Goal: Transaction & Acquisition: Purchase product/service

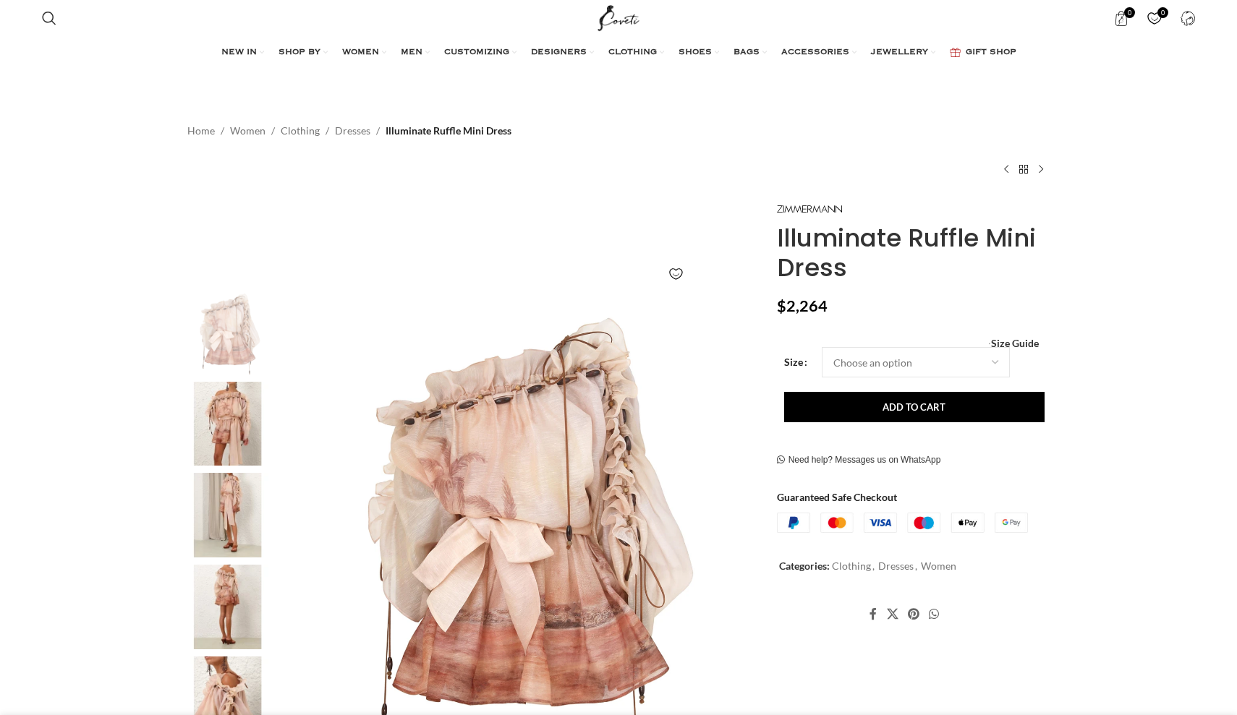
click at [226, 409] on img at bounding box center [228, 424] width 88 height 85
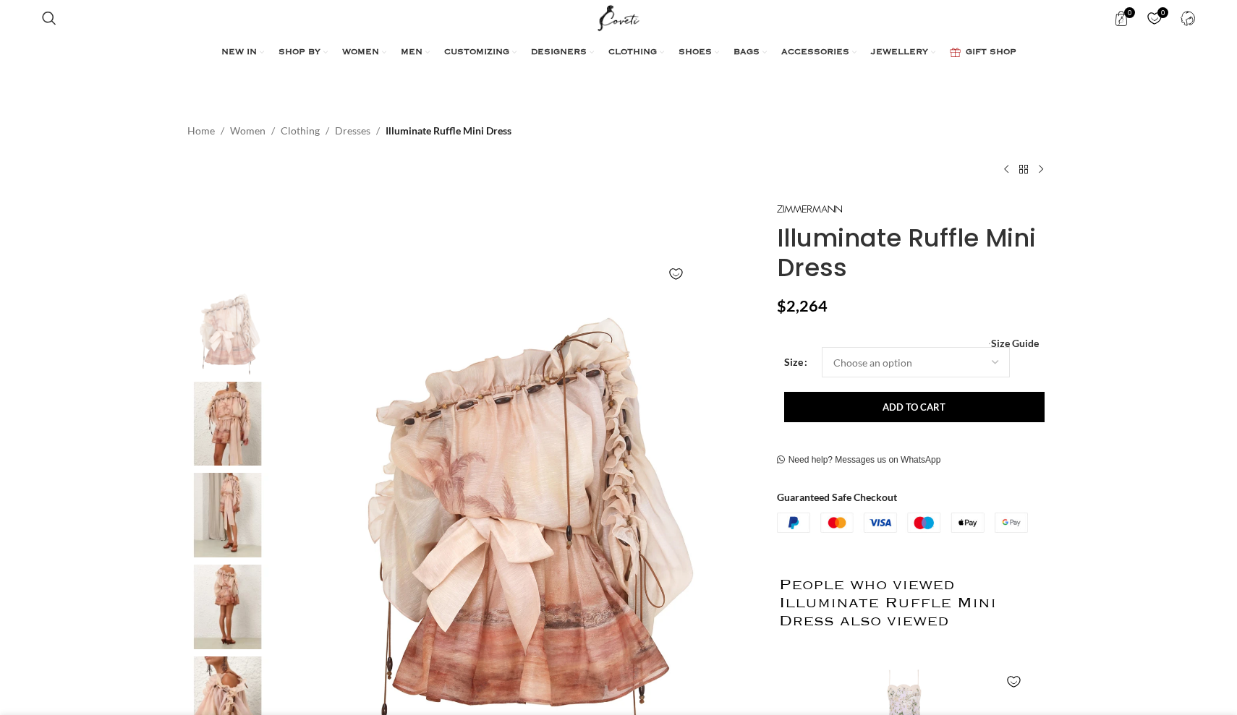
click at [218, 492] on img at bounding box center [228, 515] width 88 height 85
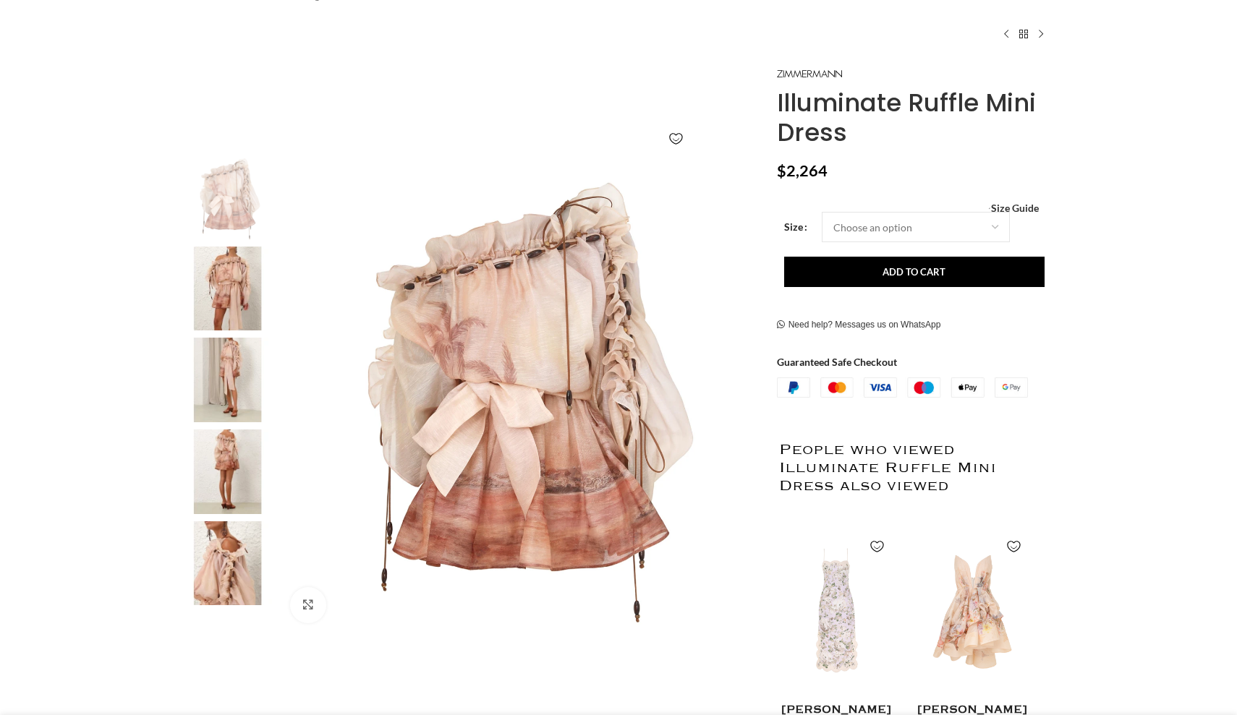
scroll to position [0, 153]
click at [245, 448] on img at bounding box center [228, 472] width 88 height 85
click at [694, 304] on img at bounding box center [518, 394] width 479 height 479
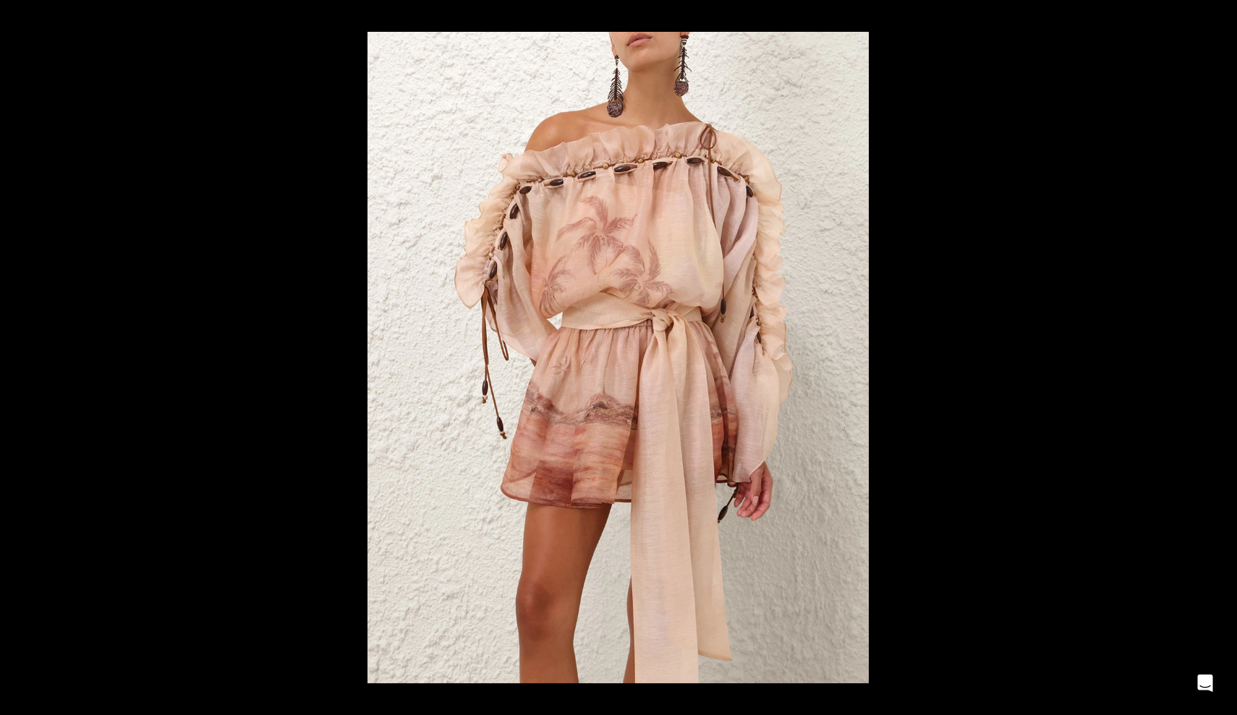
scroll to position [0, 304]
click at [1226, 353] on button at bounding box center [1211, 358] width 51 height 72
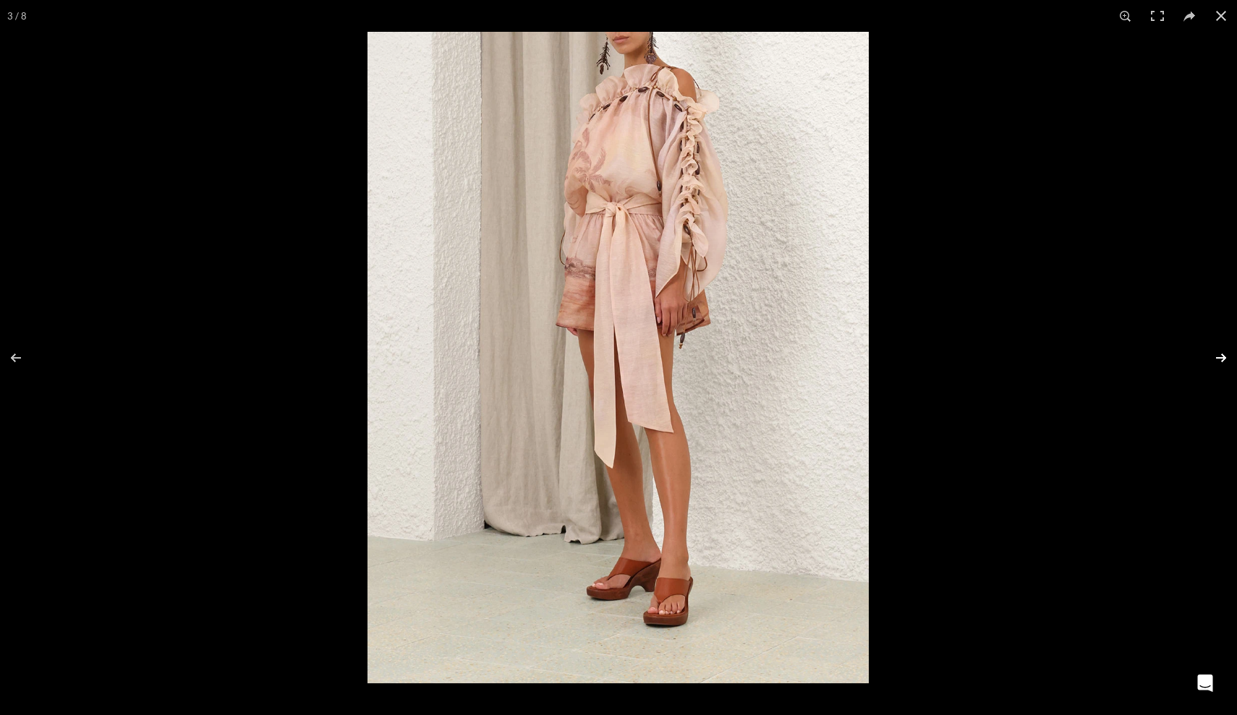
click at [1226, 353] on button at bounding box center [1211, 358] width 51 height 72
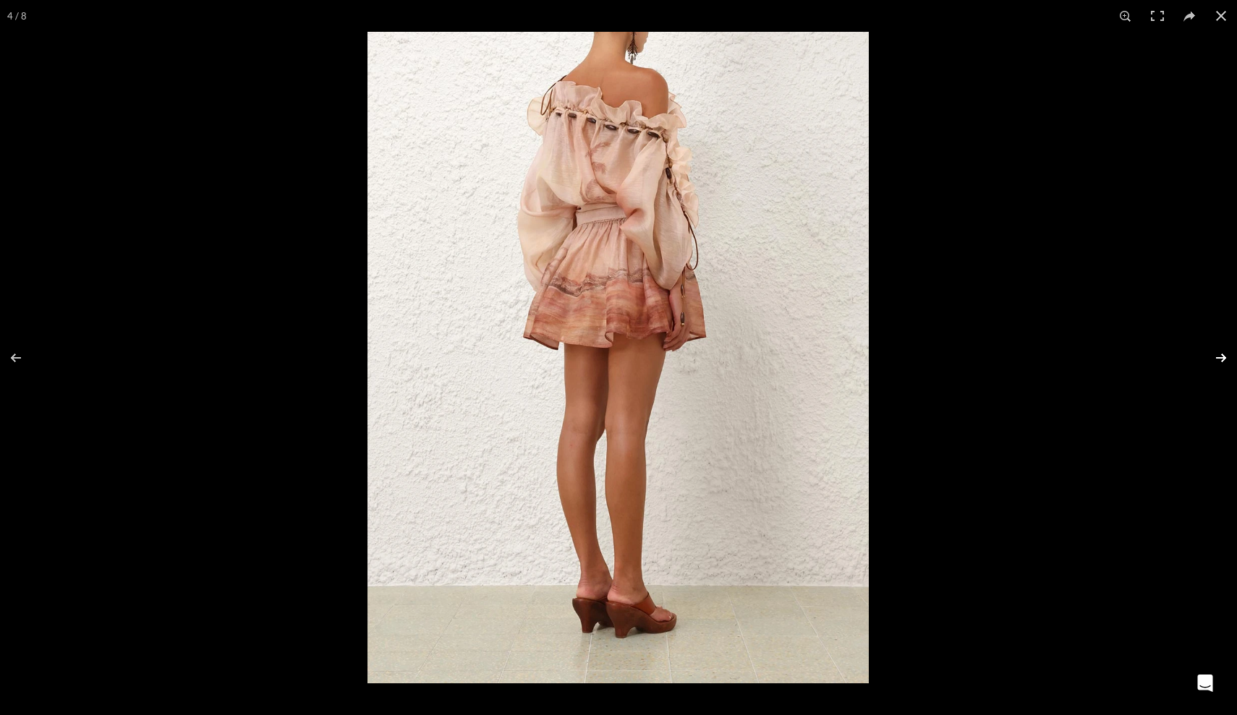
click at [1226, 353] on button at bounding box center [1211, 358] width 51 height 72
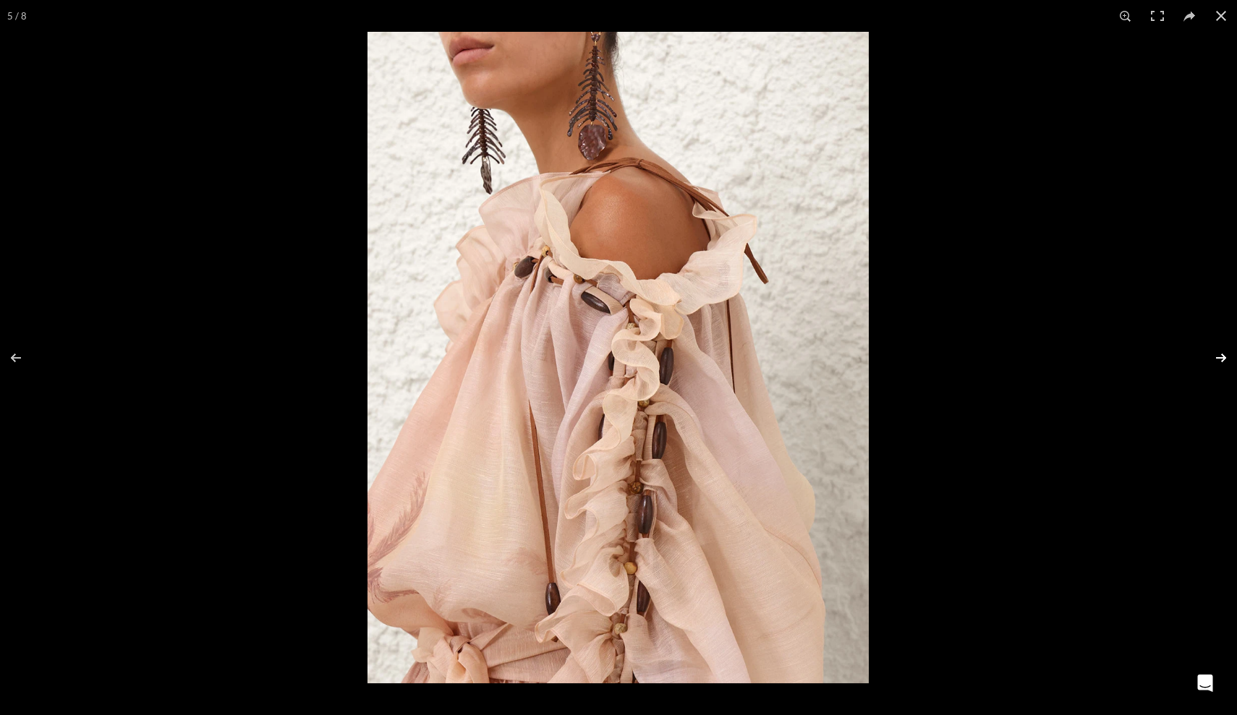
click at [1226, 353] on button at bounding box center [1211, 358] width 51 height 72
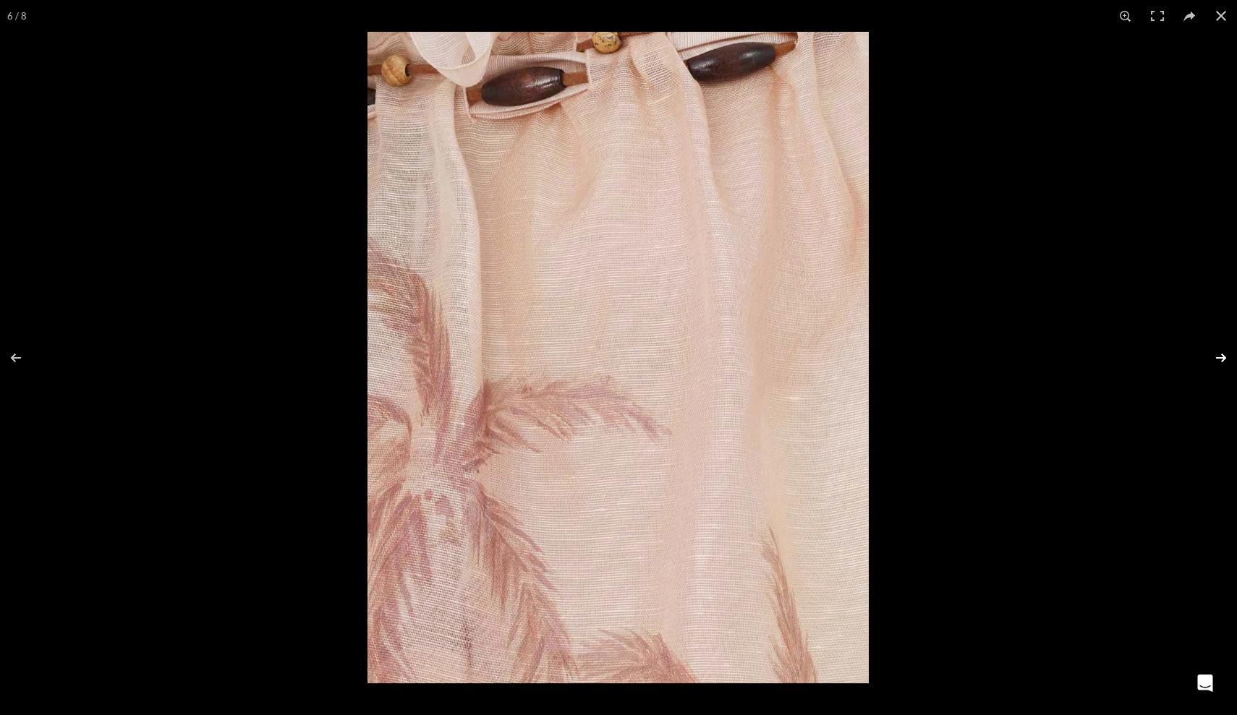
click at [1226, 353] on button at bounding box center [1211, 358] width 51 height 72
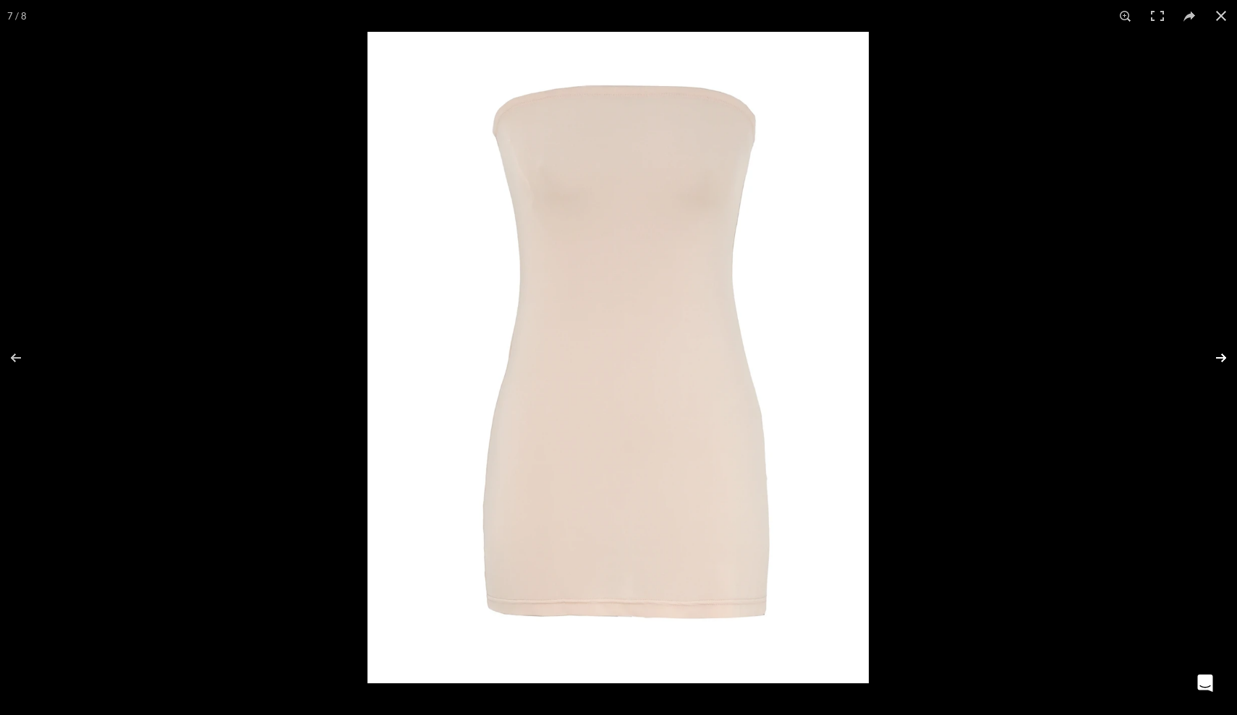
click at [1226, 353] on button at bounding box center [1211, 358] width 51 height 72
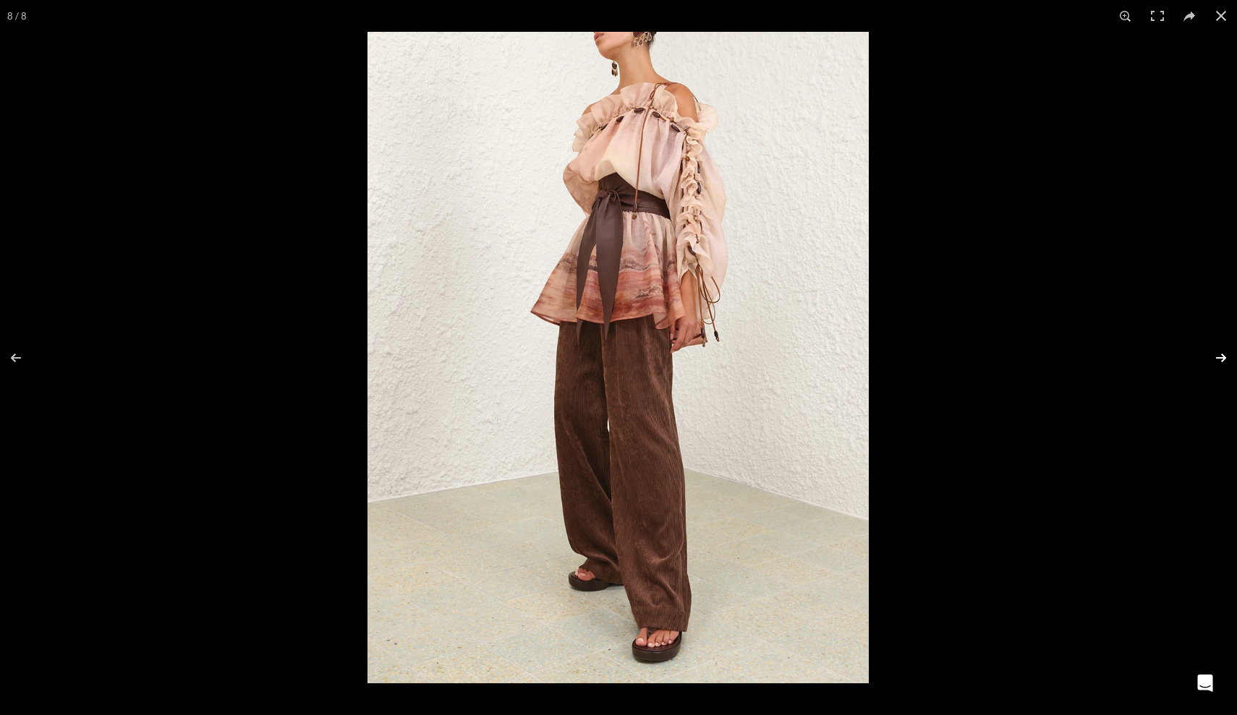
click at [1226, 353] on button at bounding box center [1211, 358] width 51 height 72
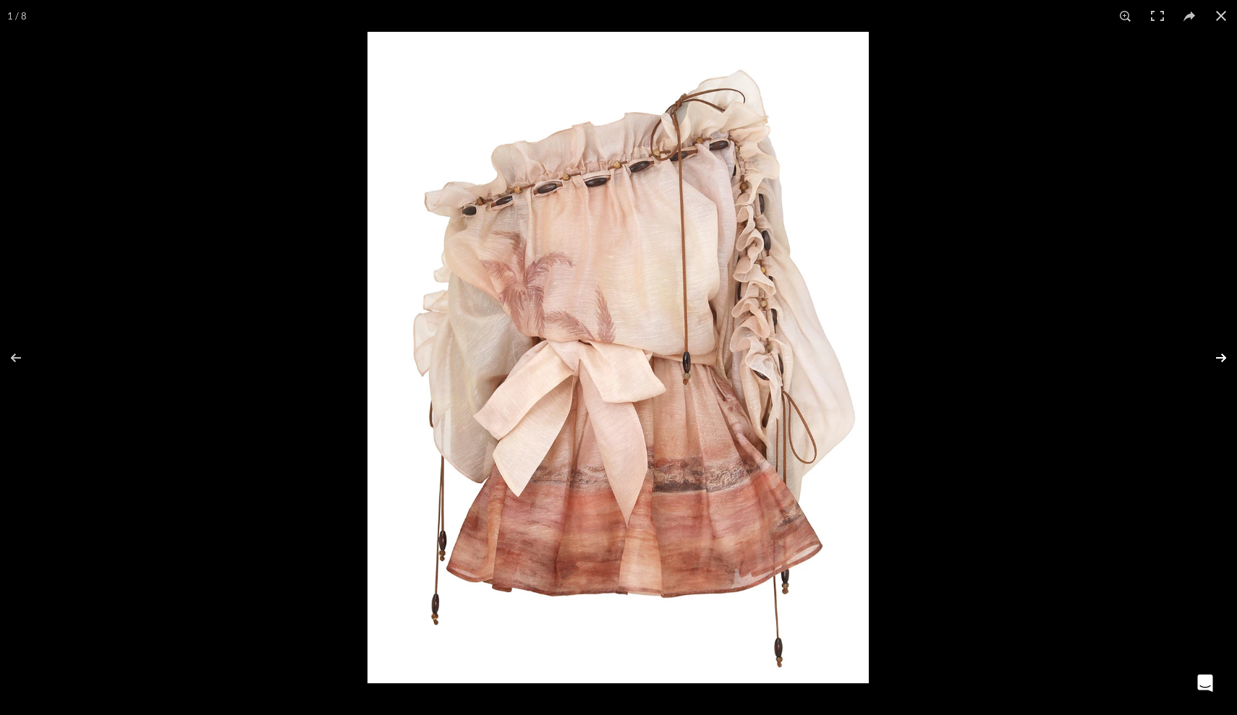
scroll to position [0, 457]
click at [1226, 353] on button at bounding box center [1211, 358] width 51 height 72
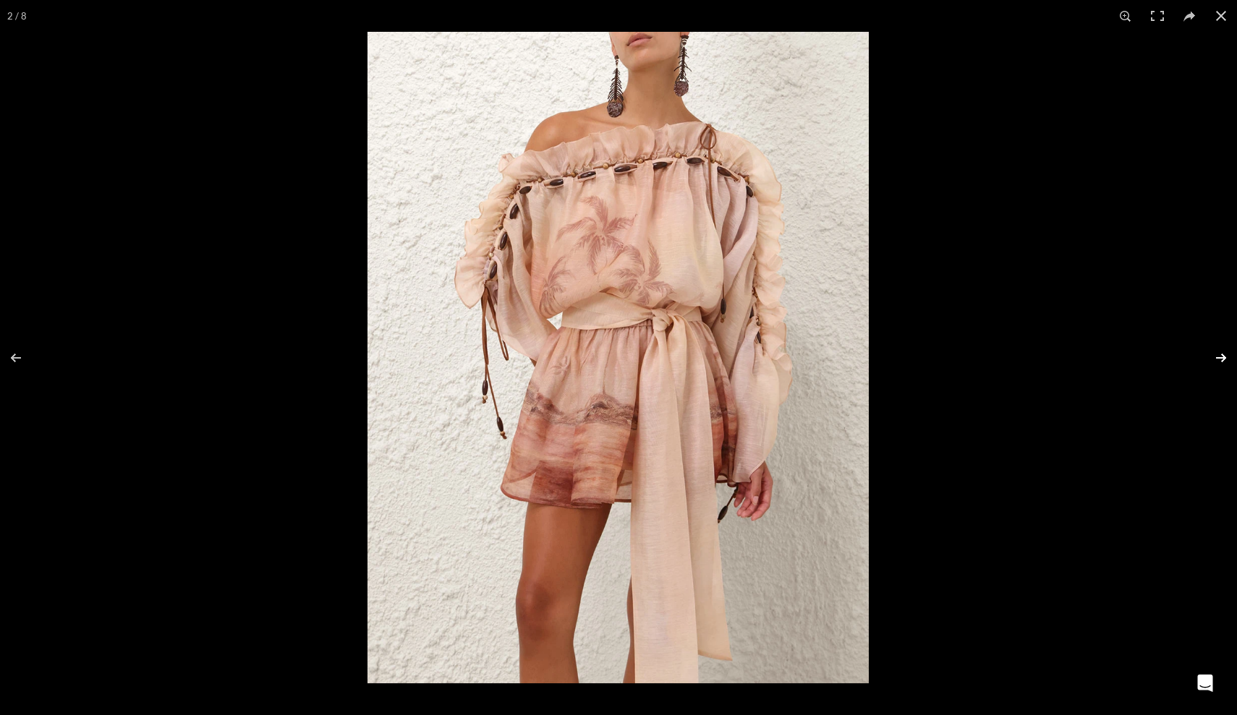
click at [1226, 353] on button at bounding box center [1211, 358] width 51 height 72
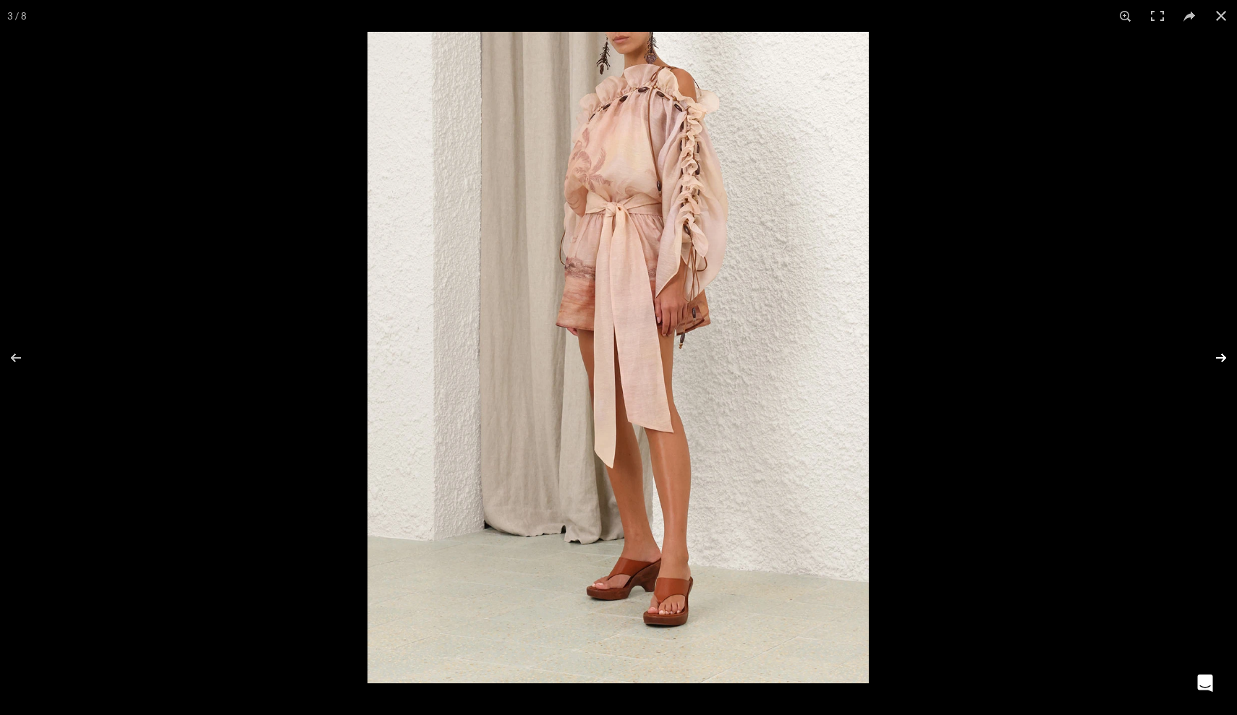
click at [1226, 353] on button at bounding box center [1211, 358] width 51 height 72
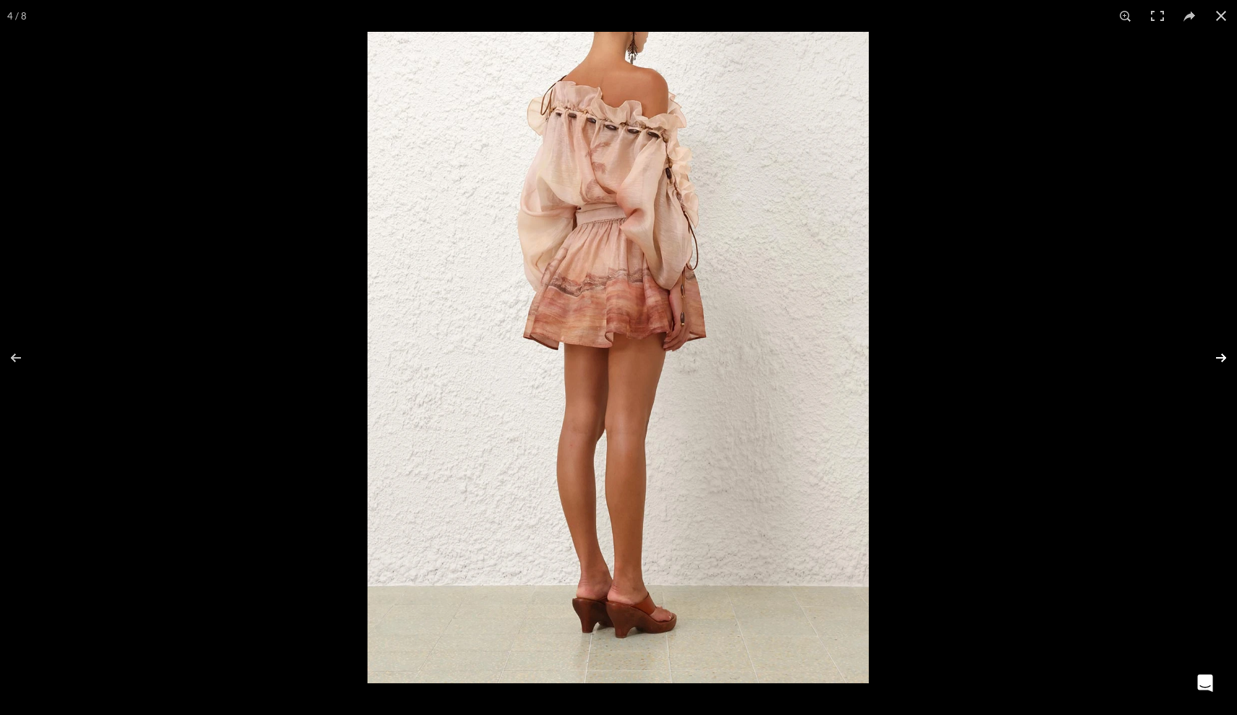
click at [1226, 353] on button at bounding box center [1211, 358] width 51 height 72
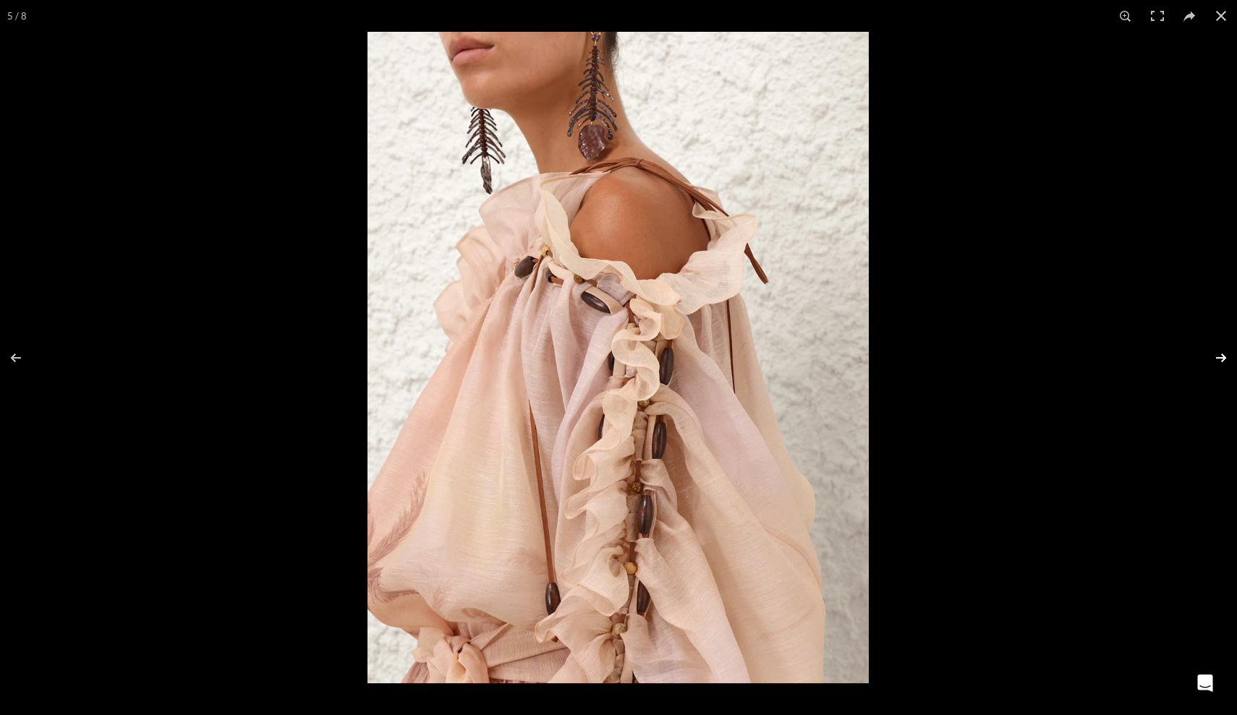
click at [1226, 353] on button at bounding box center [1211, 358] width 51 height 72
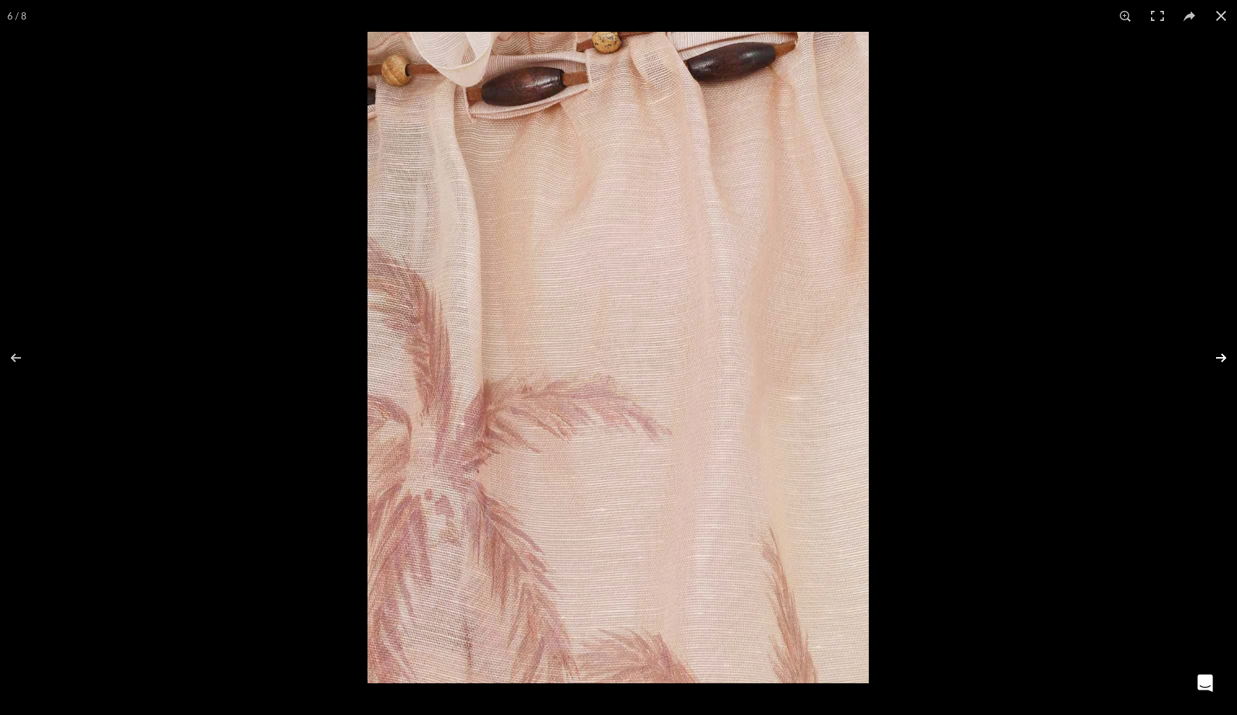
click at [1226, 353] on button at bounding box center [1211, 358] width 51 height 72
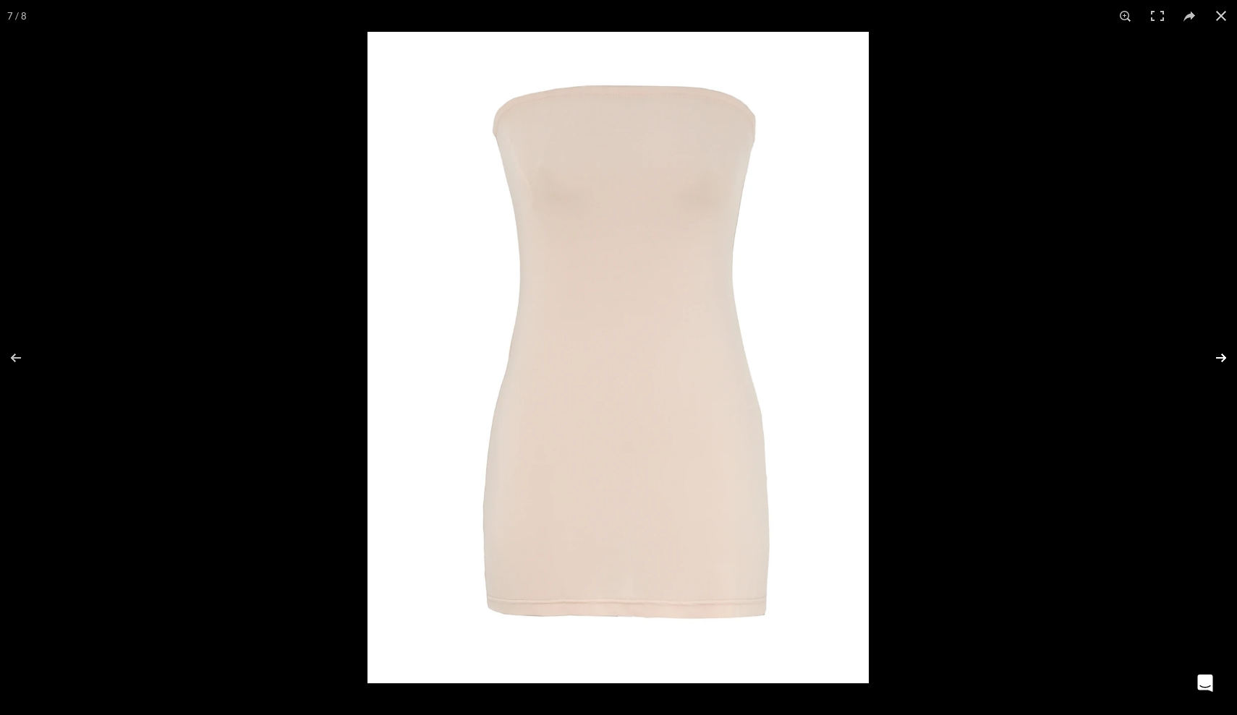
click at [1226, 353] on button at bounding box center [1211, 358] width 51 height 72
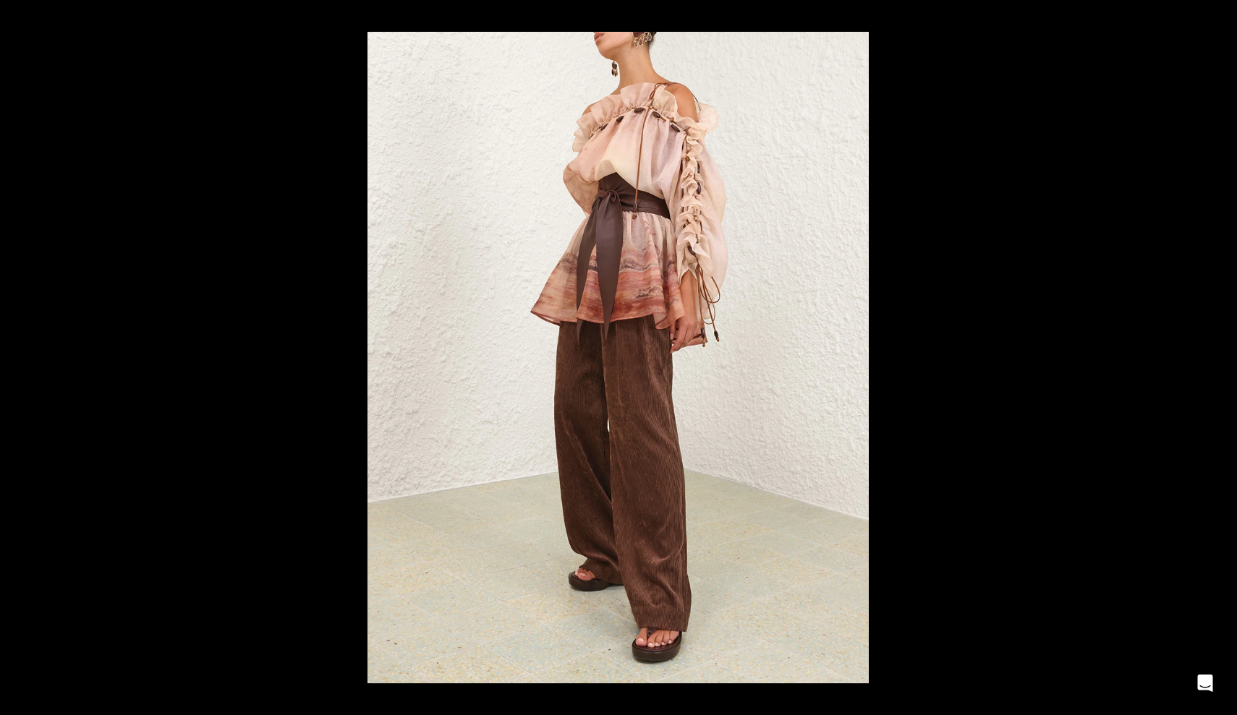
click at [1226, 353] on button at bounding box center [1211, 358] width 51 height 72
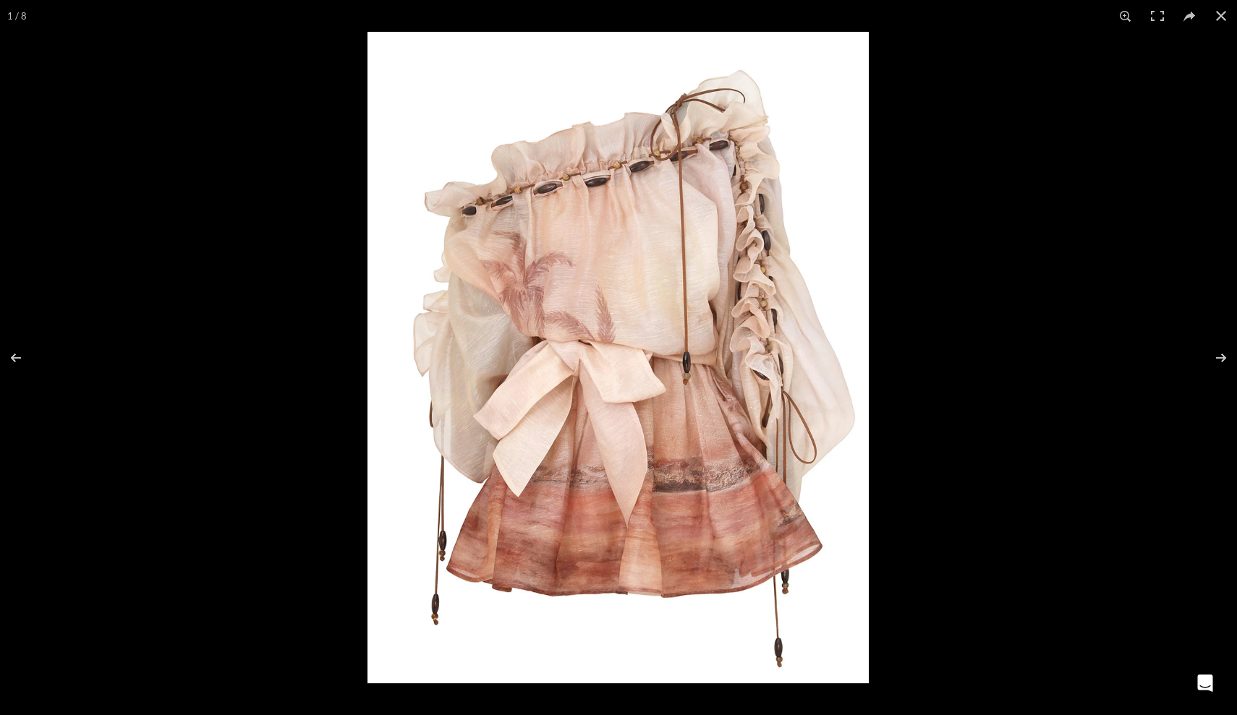
scroll to position [0, 609]
